Goal: Information Seeking & Learning: Learn about a topic

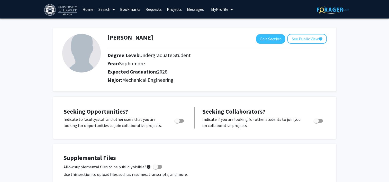
click at [111, 9] on span at bounding box center [112, 10] width 5 height 18
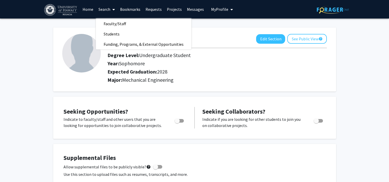
click at [112, 24] on span "Faculty/Staff" at bounding box center [115, 24] width 38 height 10
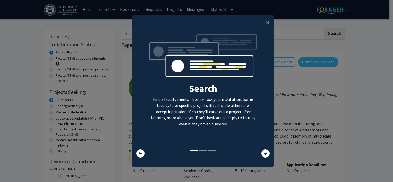
click at [264, 154] on icon at bounding box center [266, 154] width 8 height 8
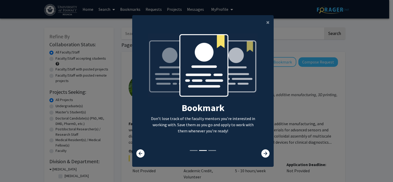
click at [264, 154] on icon at bounding box center [266, 154] width 8 height 8
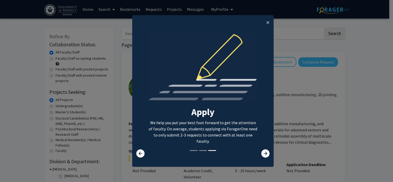
click at [264, 154] on icon at bounding box center [266, 154] width 8 height 8
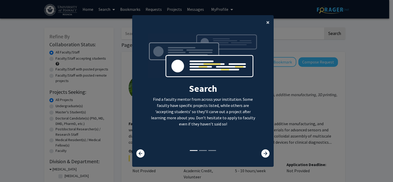
click at [266, 24] on span "×" at bounding box center [267, 22] width 3 height 8
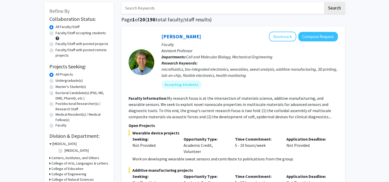
scroll to position [25, 0]
click at [281, 38] on button "Bookmark" at bounding box center [282, 37] width 27 height 10
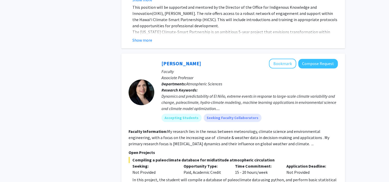
scroll to position [2574, 0]
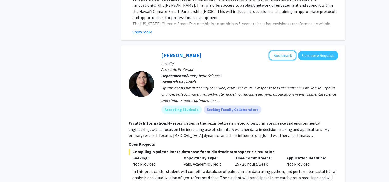
click at [279, 50] on button "Bookmark" at bounding box center [282, 55] width 27 height 10
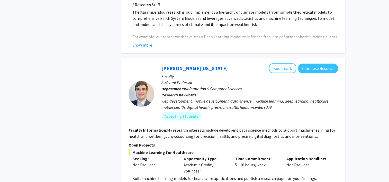
scroll to position [3033, 0]
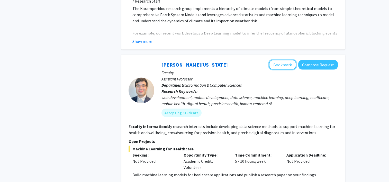
click at [285, 60] on button "Bookmark" at bounding box center [282, 65] width 27 height 10
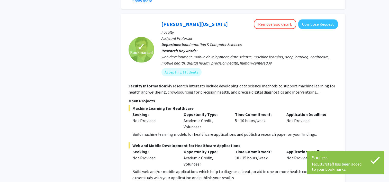
scroll to position [3101, 0]
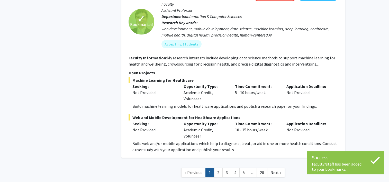
click at [219, 168] on link "2" at bounding box center [218, 172] width 9 height 9
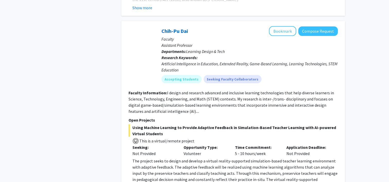
scroll to position [1592, 0]
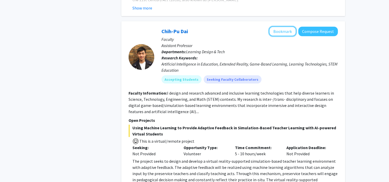
click at [285, 27] on button "Bookmark" at bounding box center [282, 32] width 27 height 10
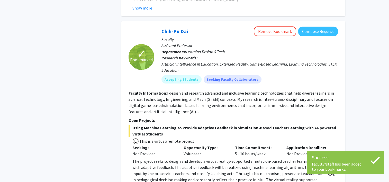
scroll to position [1648, 0]
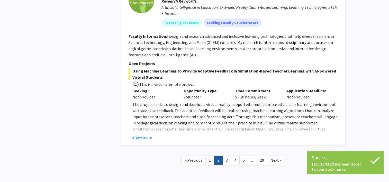
click at [227, 156] on link "3" at bounding box center [227, 160] width 9 height 9
